Goal: Information Seeking & Learning: Learn about a topic

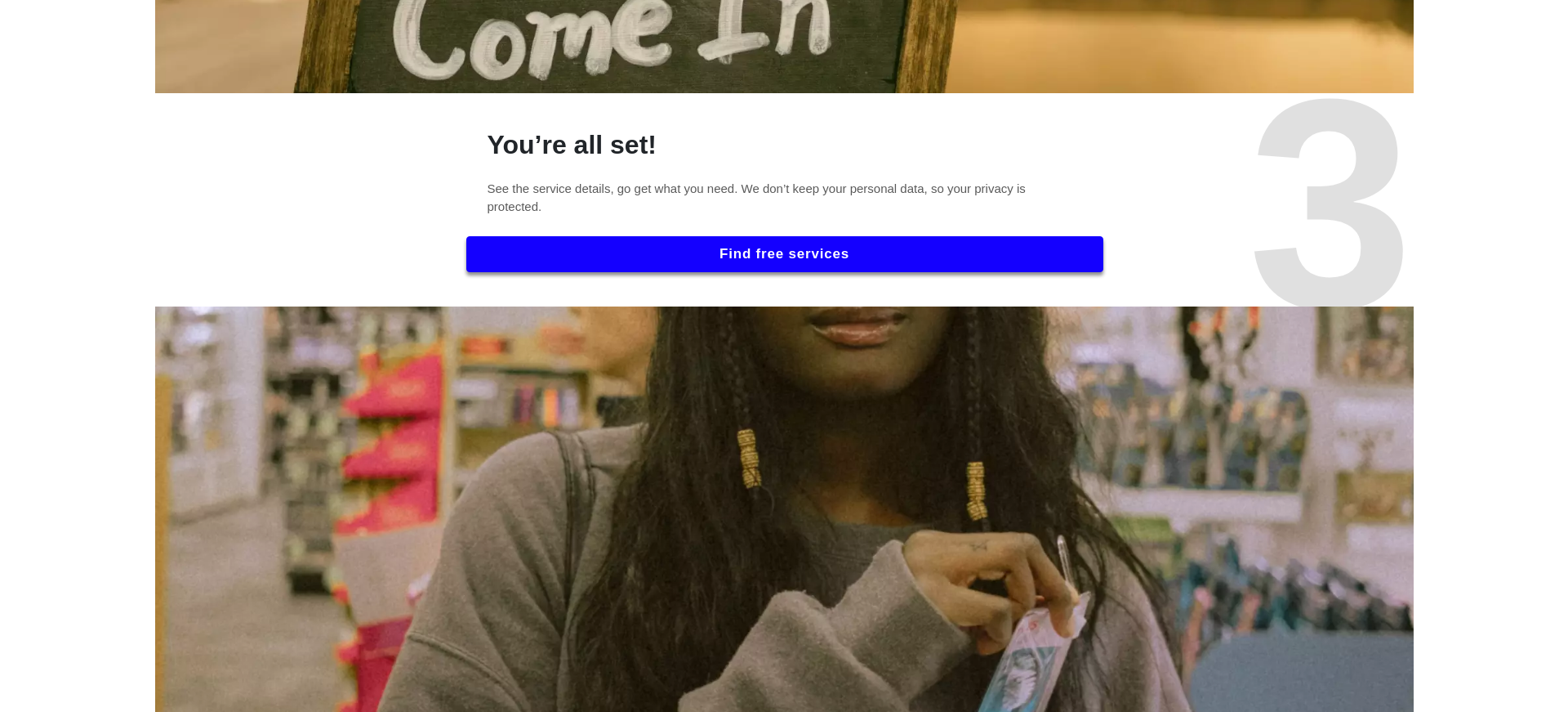
scroll to position [2043, 0]
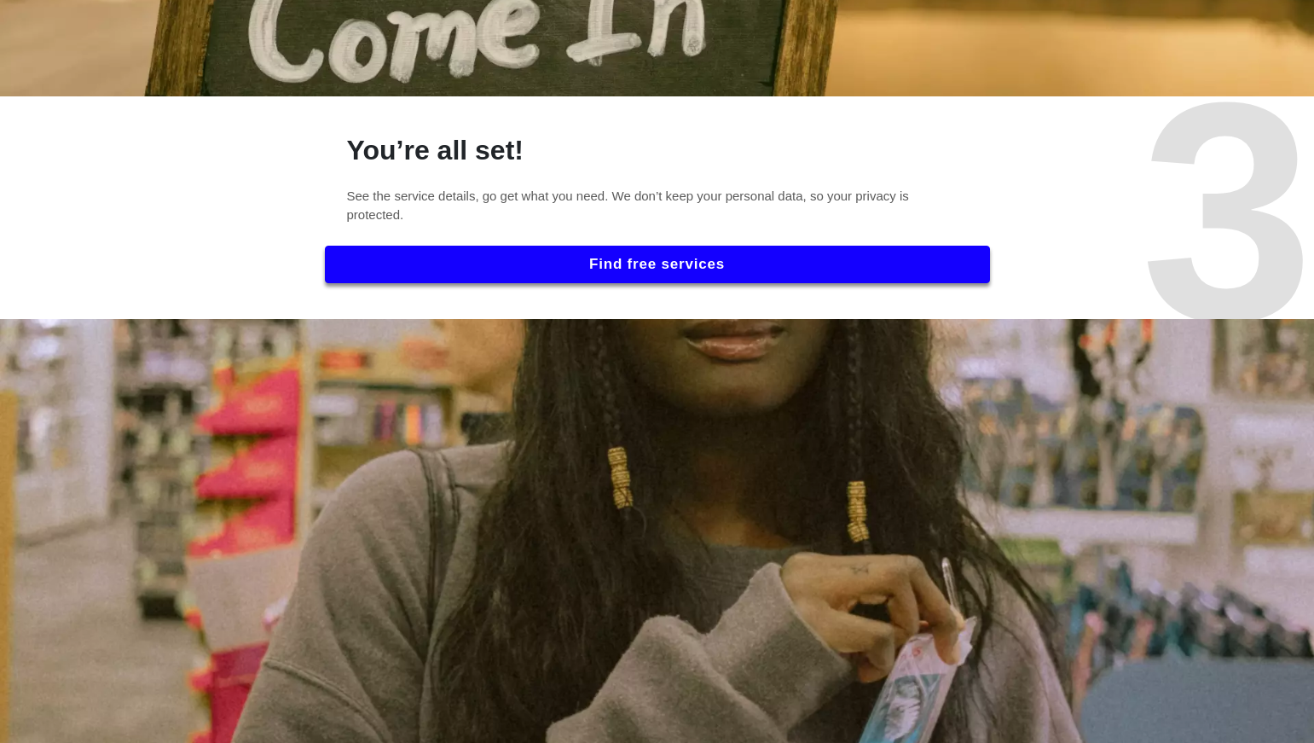
click at [719, 263] on button "Find free services" at bounding box center [657, 265] width 665 height 38
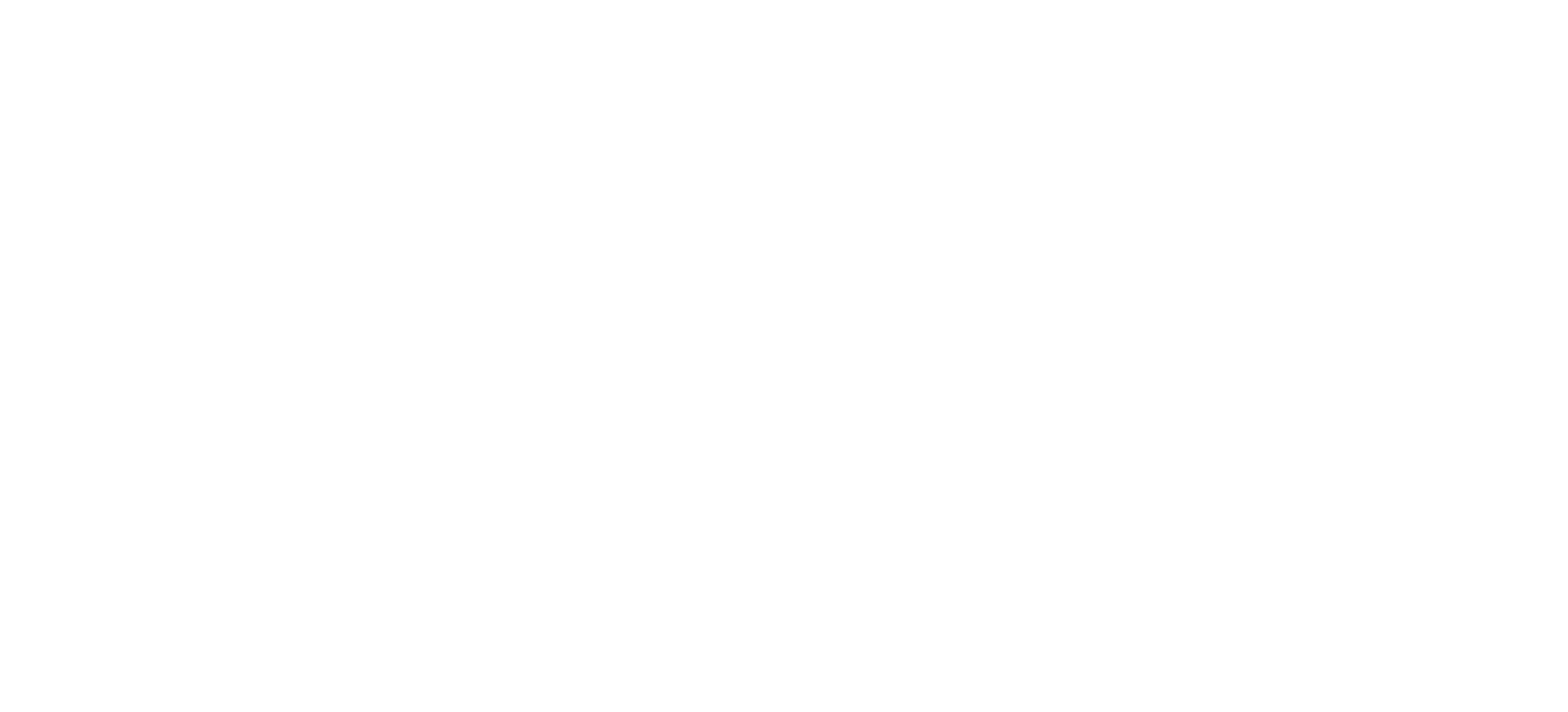
click at [1208, 0] on html "BESbswy" at bounding box center [784, 0] width 1568 height 0
